Goal: Information Seeking & Learning: Learn about a topic

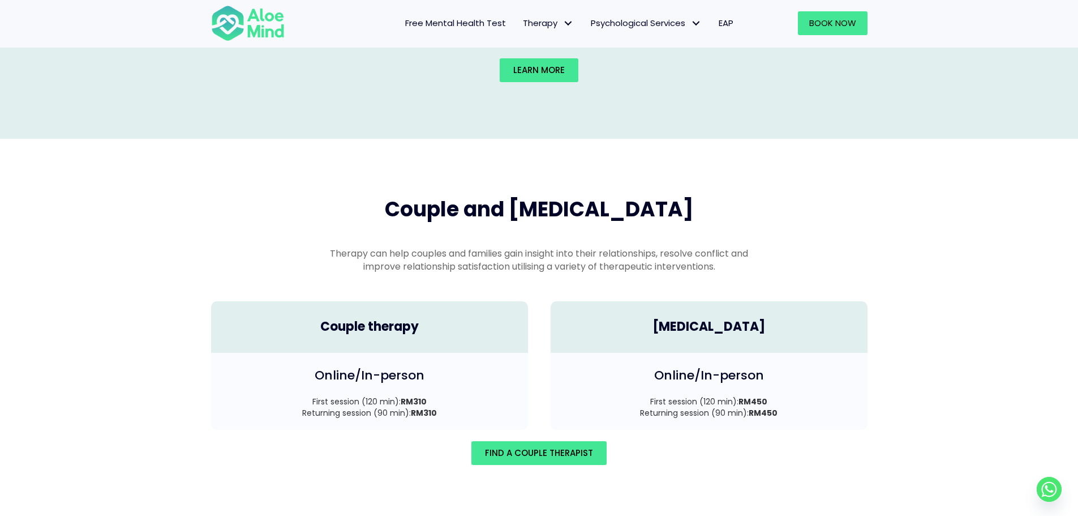
scroll to position [1458, 0]
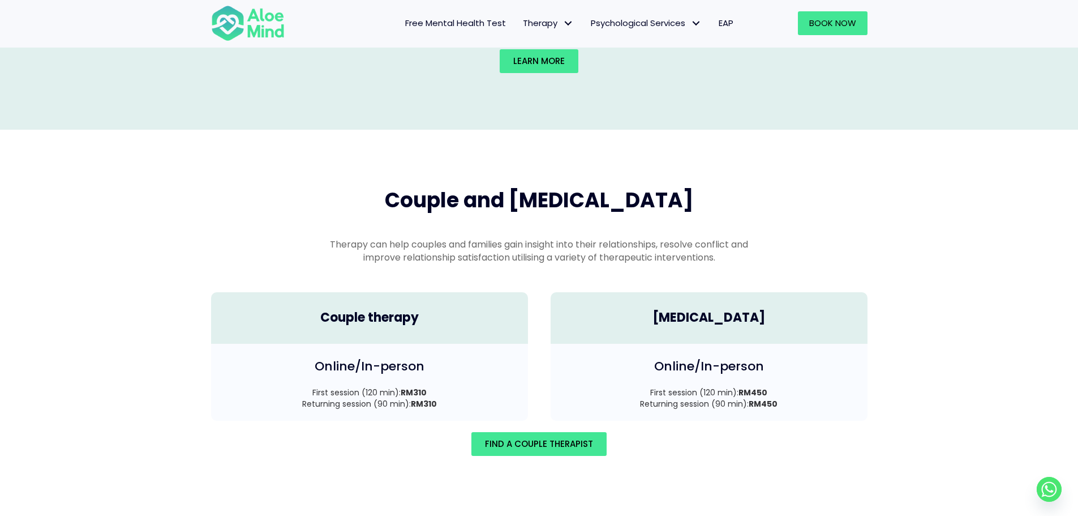
click at [473, 19] on span "Free Mental Health Test" at bounding box center [455, 23] width 101 height 12
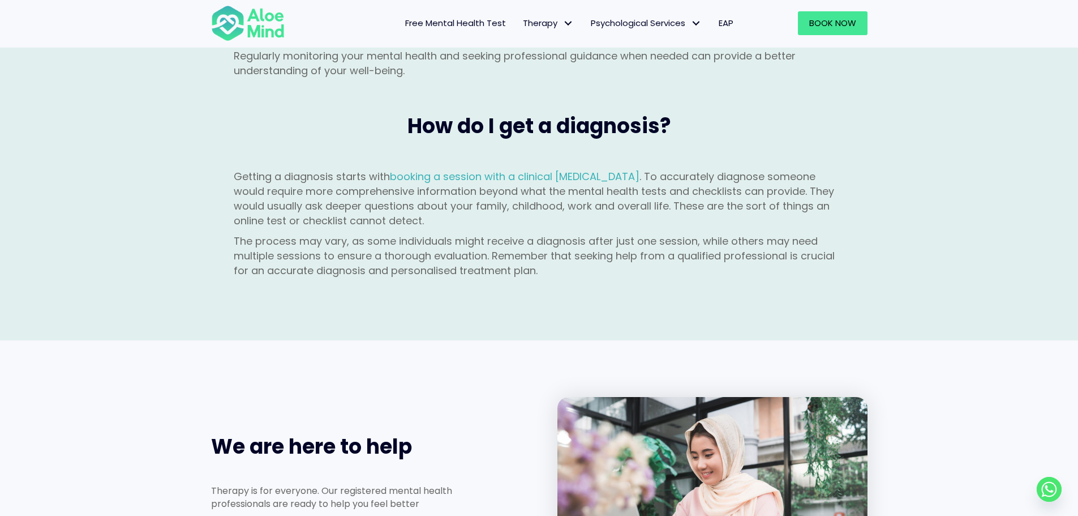
scroll to position [1359, 0]
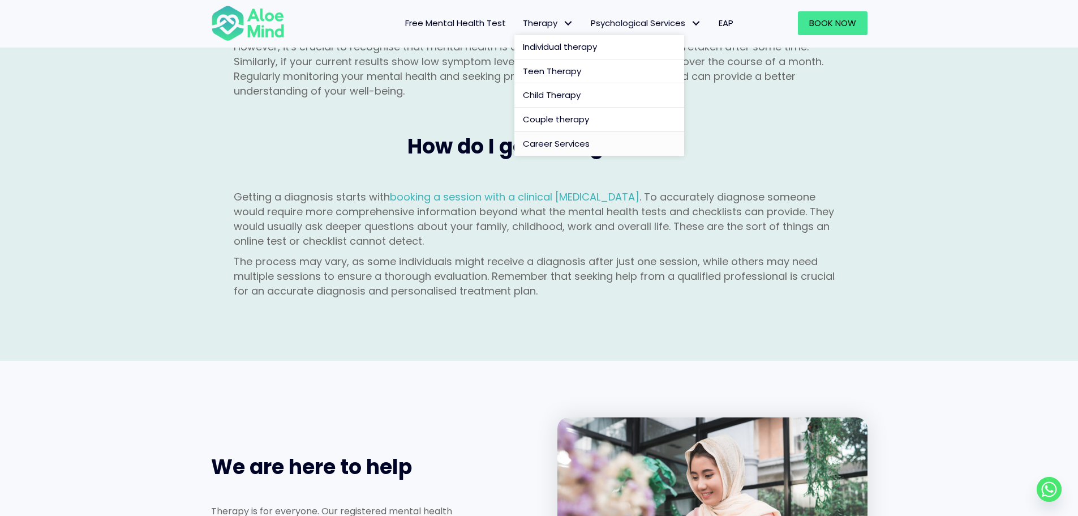
click at [554, 147] on span "Career Services" at bounding box center [556, 144] width 67 height 12
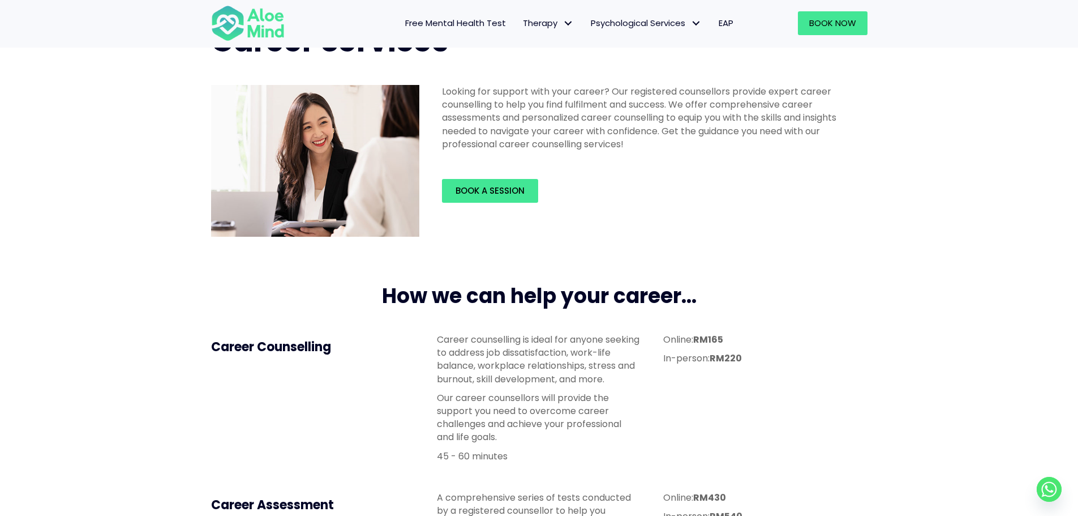
scroll to position [57, 0]
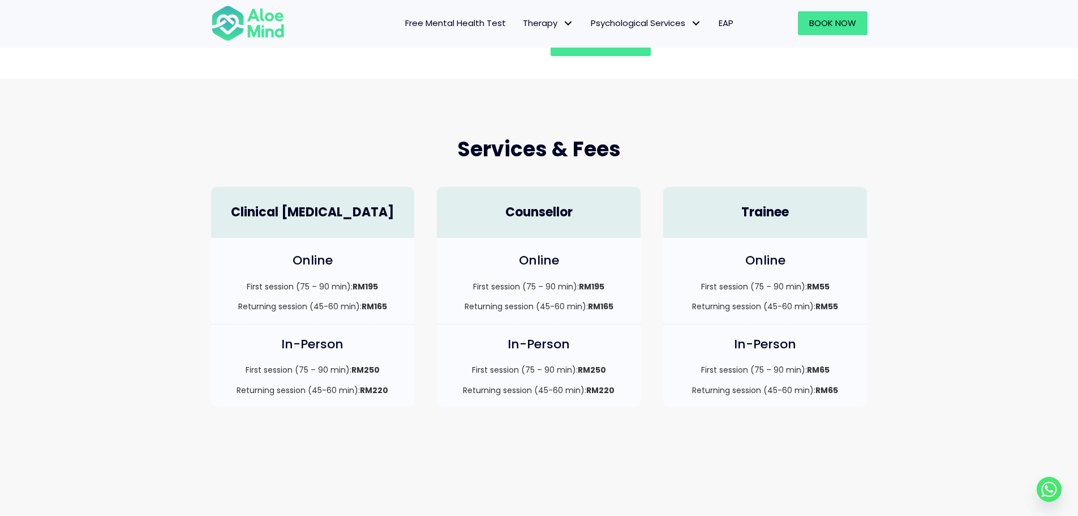
scroll to position [226, 0]
